Goal: Find specific page/section: Find specific page/section

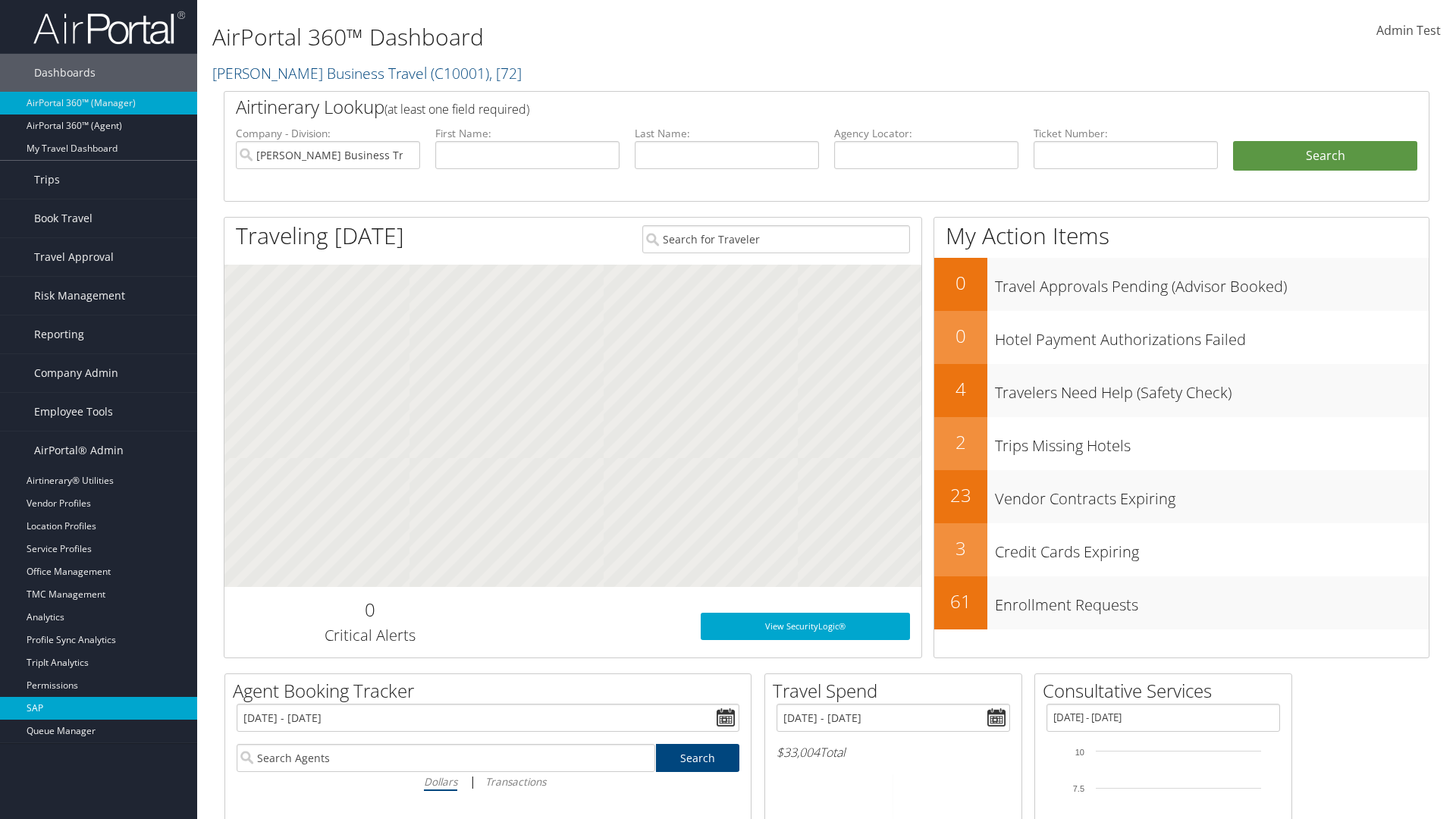
click at [99, 708] on link "SAP" at bounding box center [98, 708] width 197 height 23
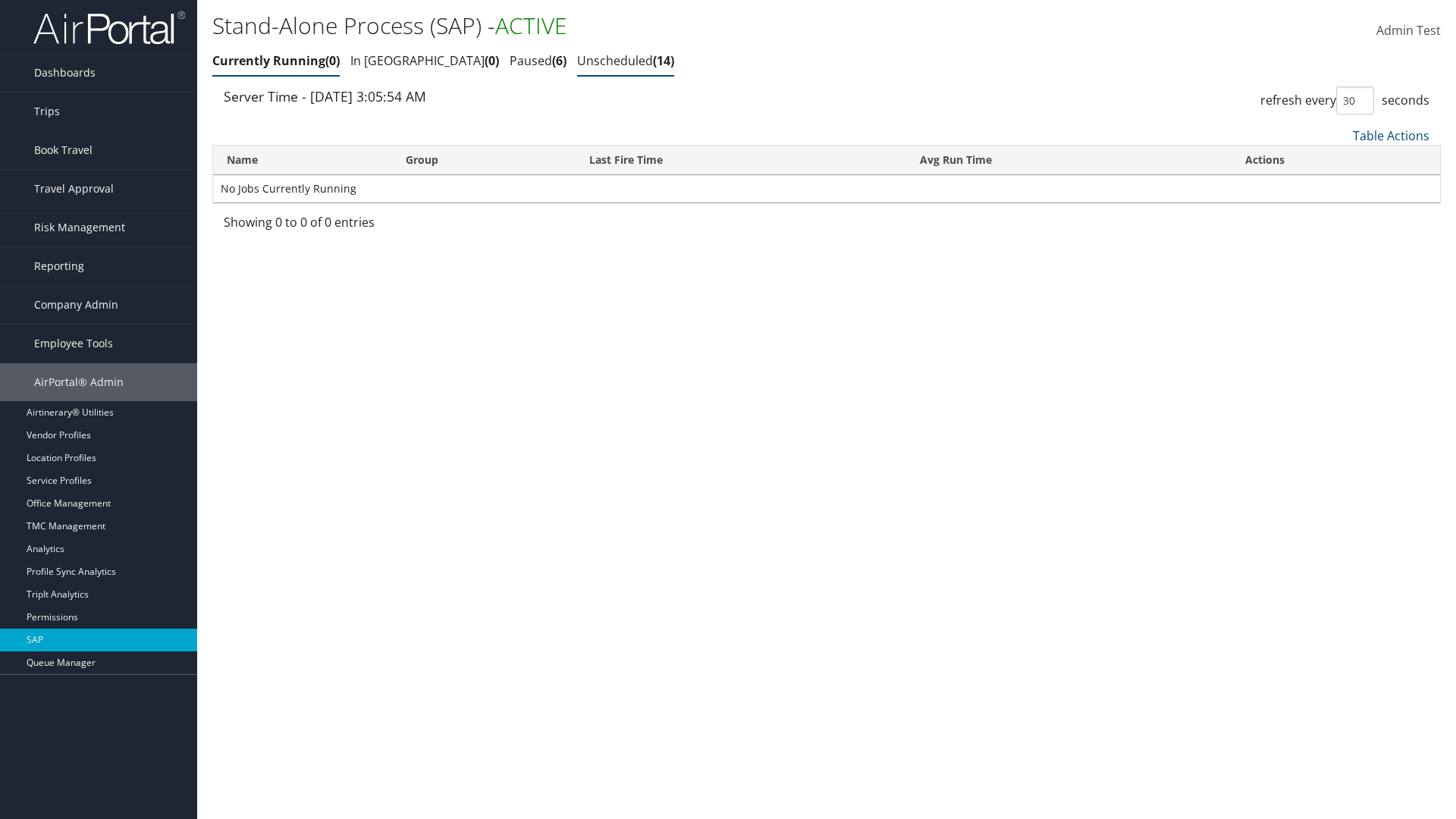
click at [577, 61] on link "Unscheduled 14" at bounding box center [626, 60] width 97 height 16
